Goal: Use online tool/utility: Utilize a website feature to perform a specific function

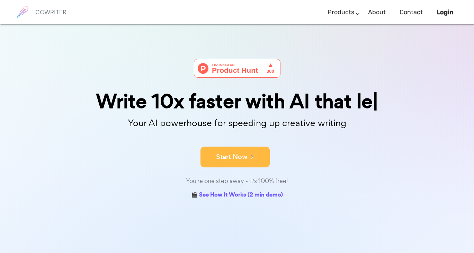
click at [236, 163] on button "Start Now" at bounding box center [235, 157] width 69 height 21
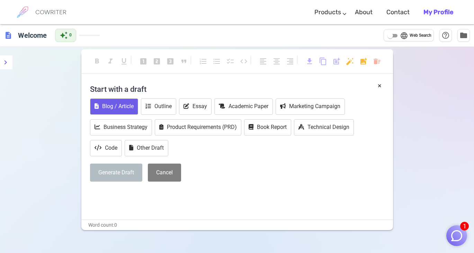
click at [116, 109] on button "Blog / Article" at bounding box center [114, 106] width 48 height 16
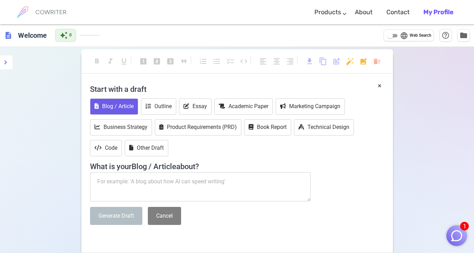
click at [410, 38] on span "Web Search" at bounding box center [421, 35] width 22 height 7
click at [403, 38] on input "language Web Search" at bounding box center [390, 36] width 25 height 8
checkbox input "true"
click at [24, 36] on h6 "Welcome" at bounding box center [32, 35] width 34 height 14
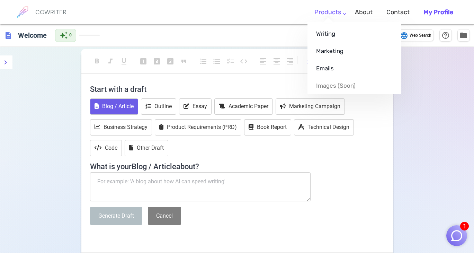
click at [332, 22] on ul "Writing Marketing Emails Images (soon)" at bounding box center [355, 58] width 94 height 72
click at [325, 65] on link "Emails" at bounding box center [355, 68] width 94 height 17
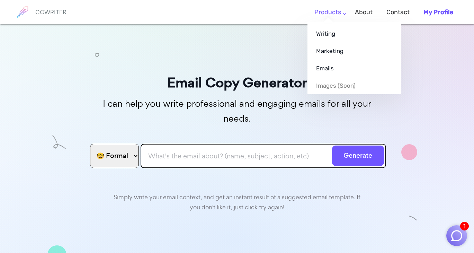
click at [341, 9] on link "Products" at bounding box center [327, 12] width 27 height 20
click at [331, 67] on link "Emails" at bounding box center [355, 68] width 94 height 17
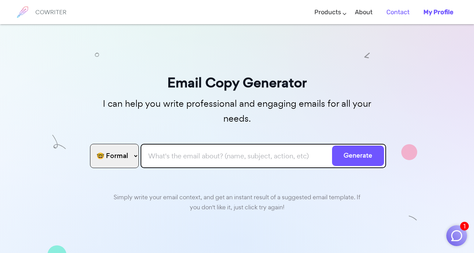
click at [396, 15] on link "Contact" at bounding box center [398, 12] width 23 height 20
click at [403, 14] on link "Contact" at bounding box center [398, 12] width 23 height 20
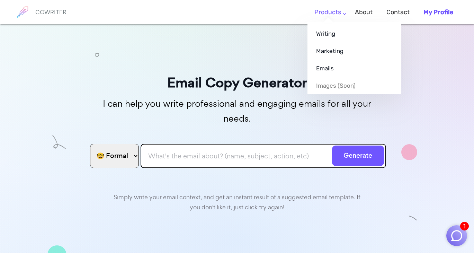
click at [326, 22] on ul "Writing Marketing Emails Images (soon)" at bounding box center [355, 58] width 94 height 72
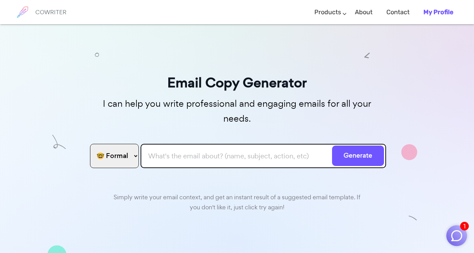
click at [140, 35] on div "Email Copy Generator I can help you write professional and engaging emails for …" at bounding box center [237, 182] width 474 height 316
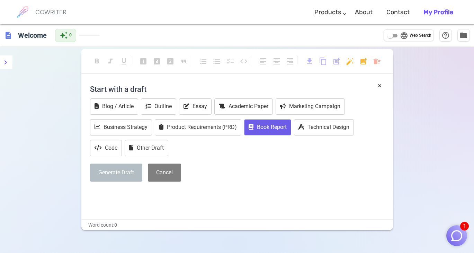
drag, startPoint x: 266, startPoint y: 133, endPoint x: 250, endPoint y: 182, distance: 51.7
click at [250, 182] on div "Start with a draft Blog / Article Outline Essay Academic Paper Marketing Campai…" at bounding box center [237, 134] width 294 height 106
click at [378, 84] on div "× Start with a draft Blog / Article Outline Essay Academic Paper Marketing Camp…" at bounding box center [237, 134] width 294 height 106
click at [378, 85] on button "×" at bounding box center [380, 86] width 4 height 10
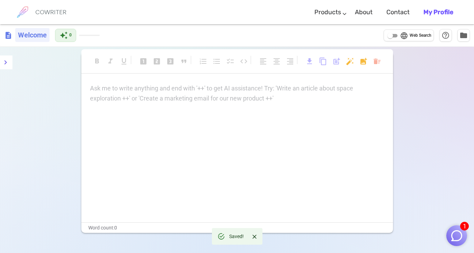
click at [27, 41] on h6 "Welcome" at bounding box center [32, 35] width 34 height 14
click at [7, 35] on span "description" at bounding box center [8, 35] width 8 height 8
click at [6, 62] on icon "menu" at bounding box center [6, 62] width 2 height 4
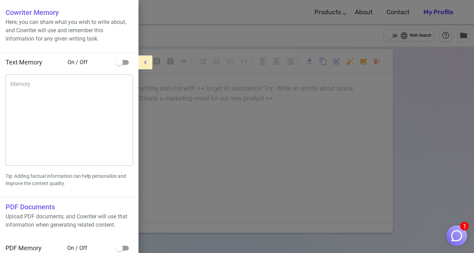
scroll to position [8, 0]
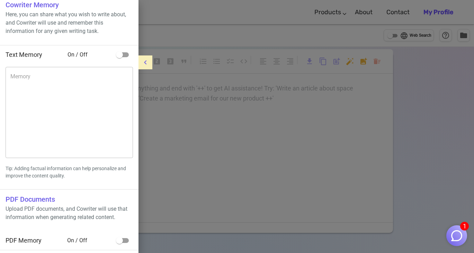
click at [21, 204] on h6 "PDF Documents" at bounding box center [69, 199] width 127 height 11
click at [21, 201] on h6 "PDF Documents" at bounding box center [69, 199] width 127 height 11
click at [20, 241] on span "PDF Memory" at bounding box center [24, 240] width 36 height 7
click at [119, 238] on input "checkbox" at bounding box center [119, 240] width 39 height 13
checkbox input "true"
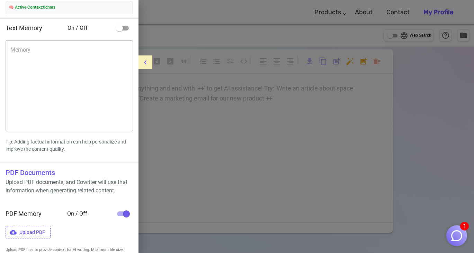
scroll to position [67, 0]
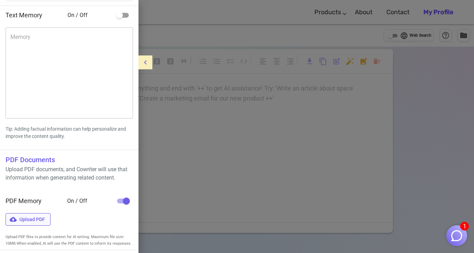
click at [36, 216] on span "Upload PDF" at bounding box center [28, 219] width 45 height 13
click at [0, 0] on input "Upload PDF" at bounding box center [0, 0] width 0 height 0
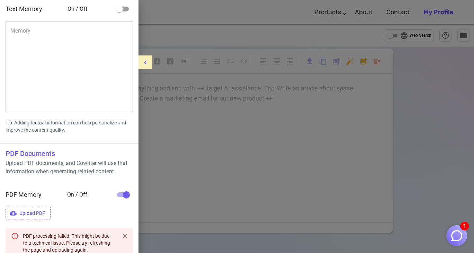
scroll to position [109, 0]
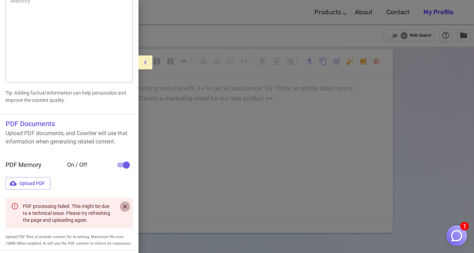
click at [128, 203] on icon "Close" at bounding box center [125, 206] width 7 height 7
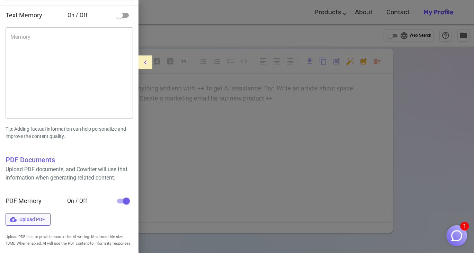
click at [28, 217] on span "Upload PDF" at bounding box center [28, 219] width 45 height 13
click at [0, 0] on input "Upload PDF" at bounding box center [0, 0] width 0 height 0
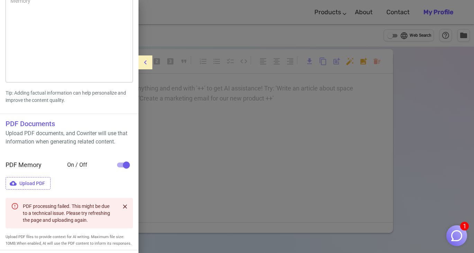
scroll to position [0, 0]
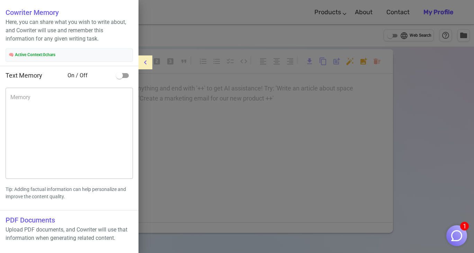
click at [149, 62] on icon "menu" at bounding box center [145, 62] width 8 height 8
